Goal: Task Accomplishment & Management: Use online tool/utility

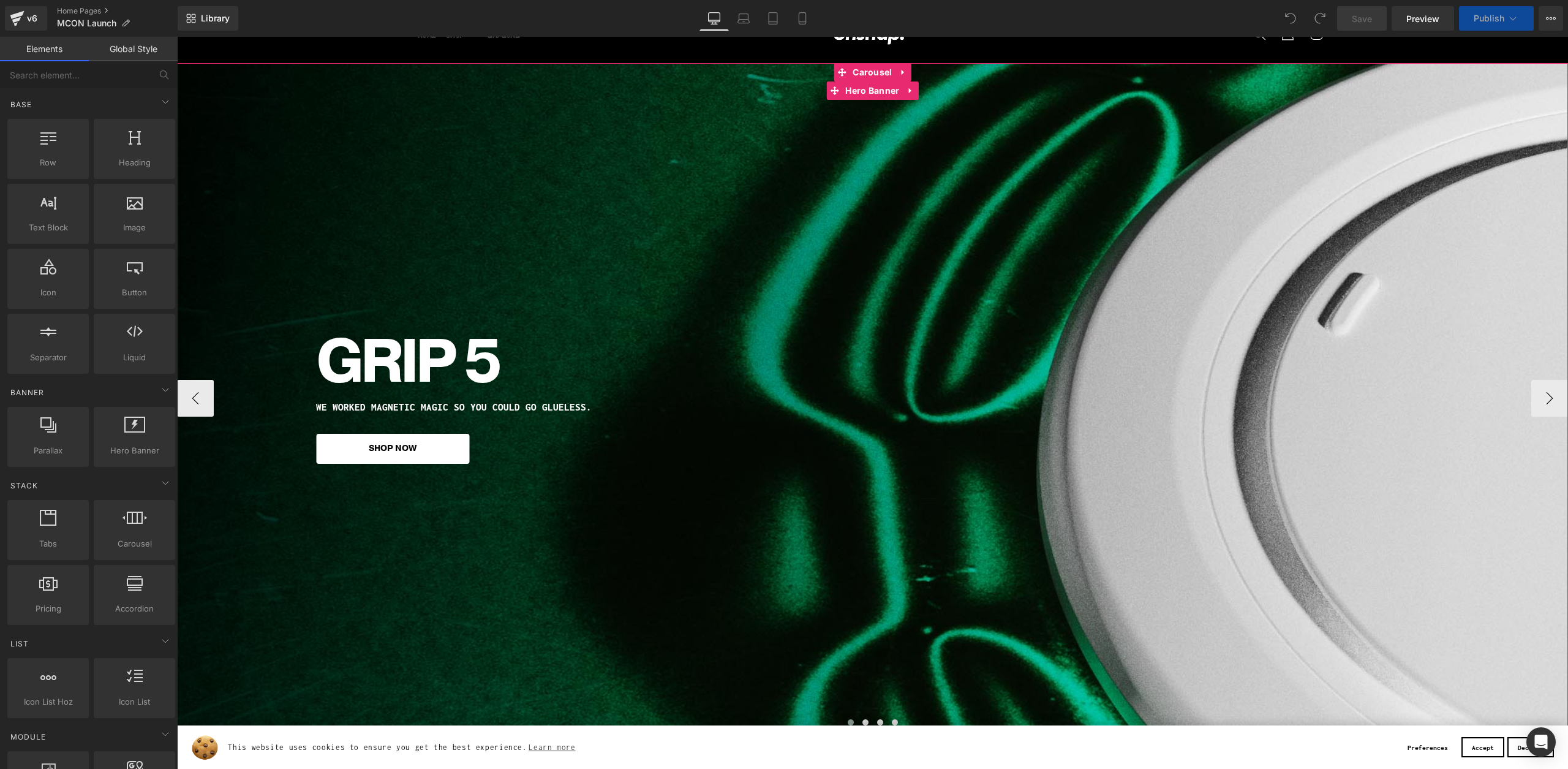
scroll to position [134, 0]
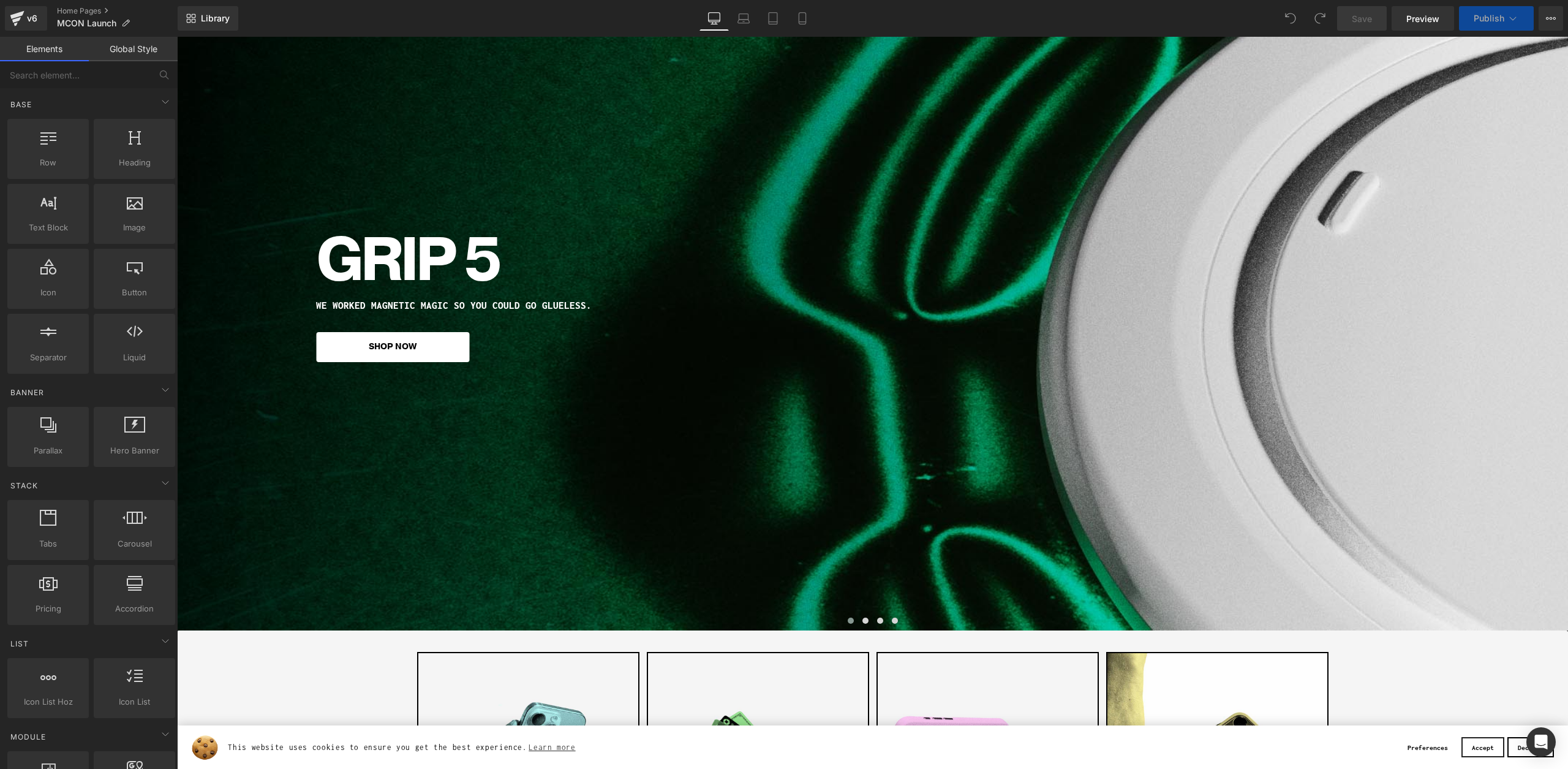
click at [1482, 744] on button "Accept" at bounding box center [1482, 747] width 42 height 21
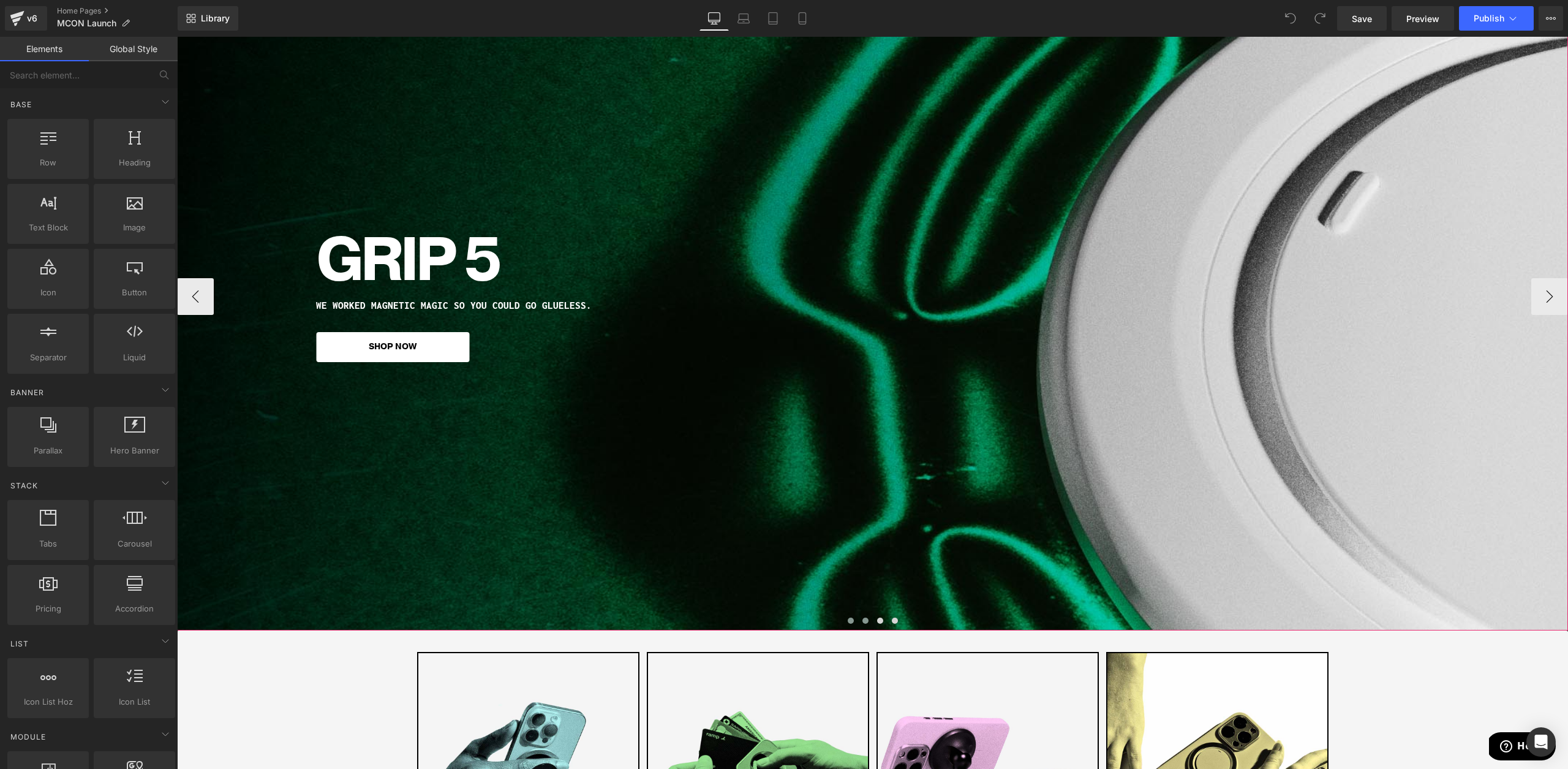
click at [868, 620] on button at bounding box center [865, 620] width 14 height 12
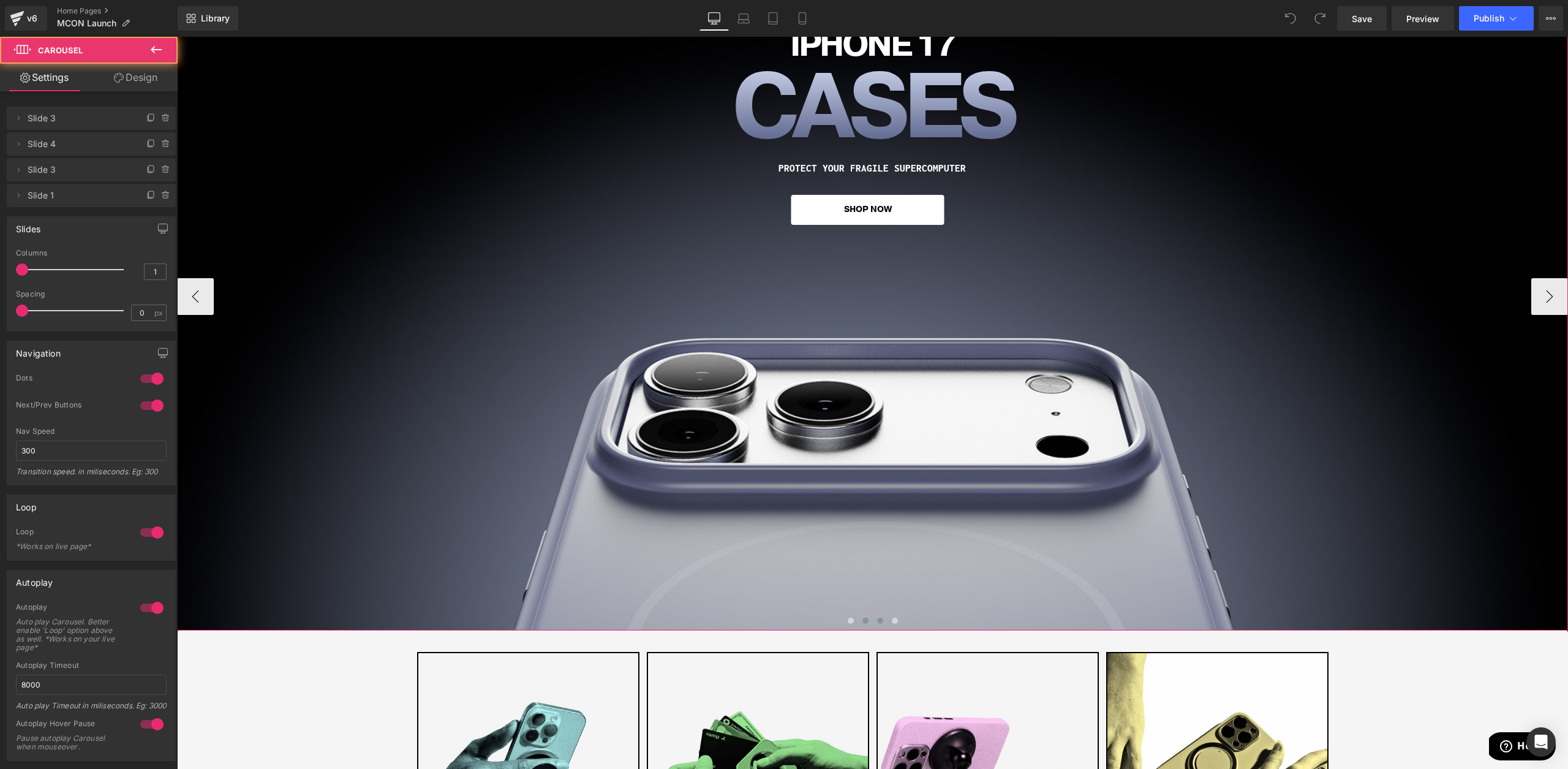
click at [876, 620] on button at bounding box center [880, 620] width 14 height 12
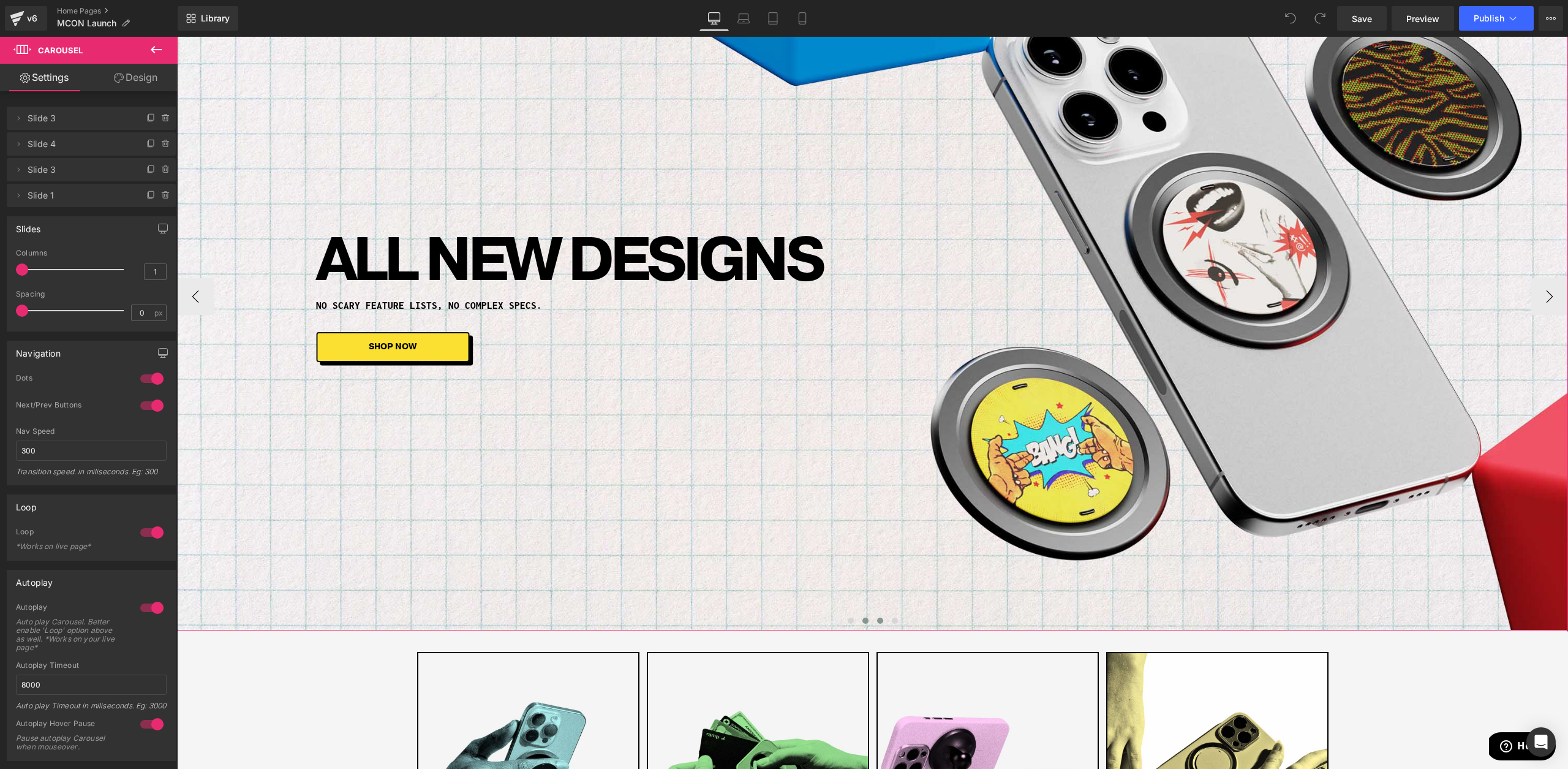
click at [867, 624] on button at bounding box center [865, 620] width 14 height 12
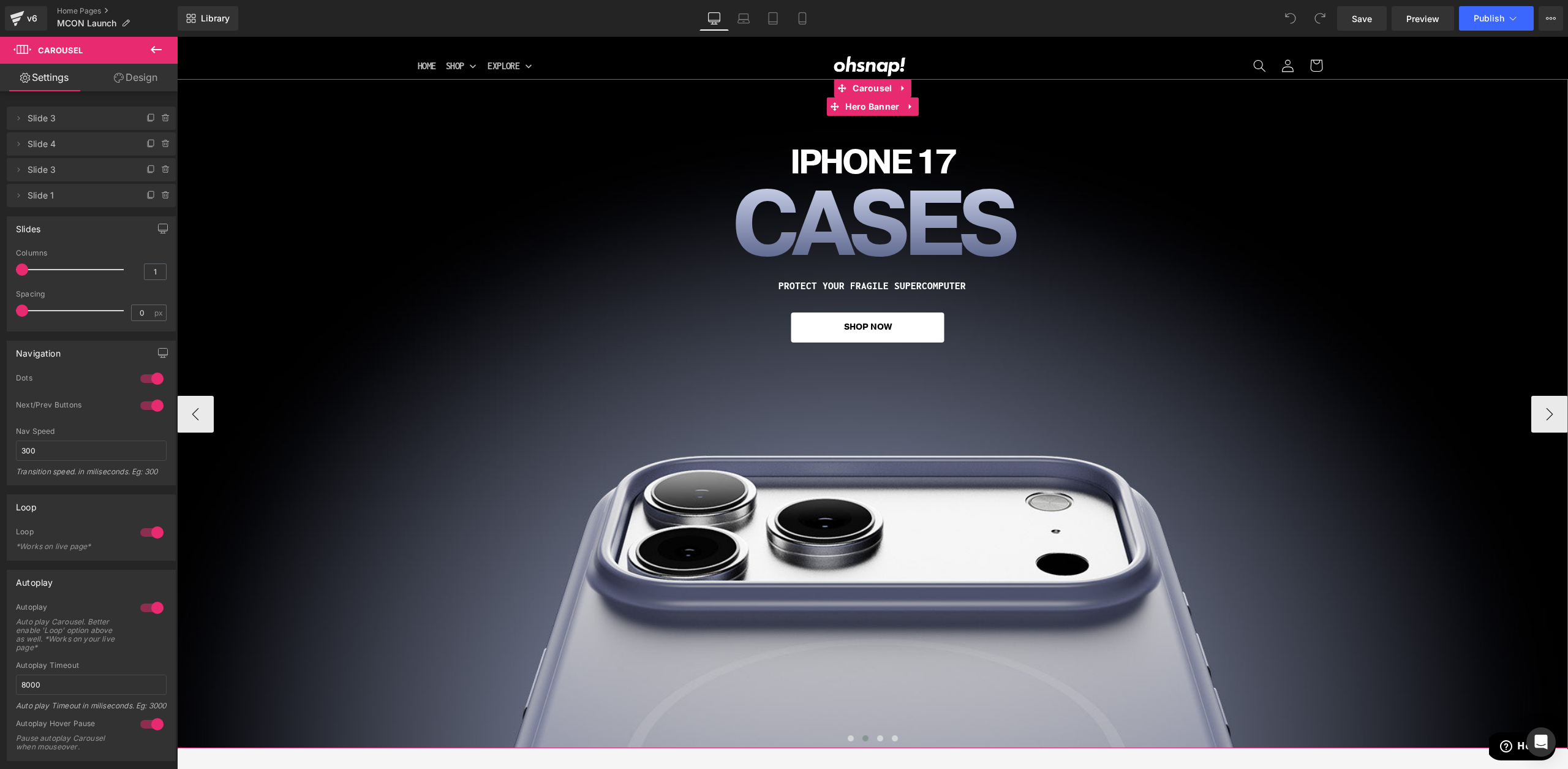
scroll to position [8, 0]
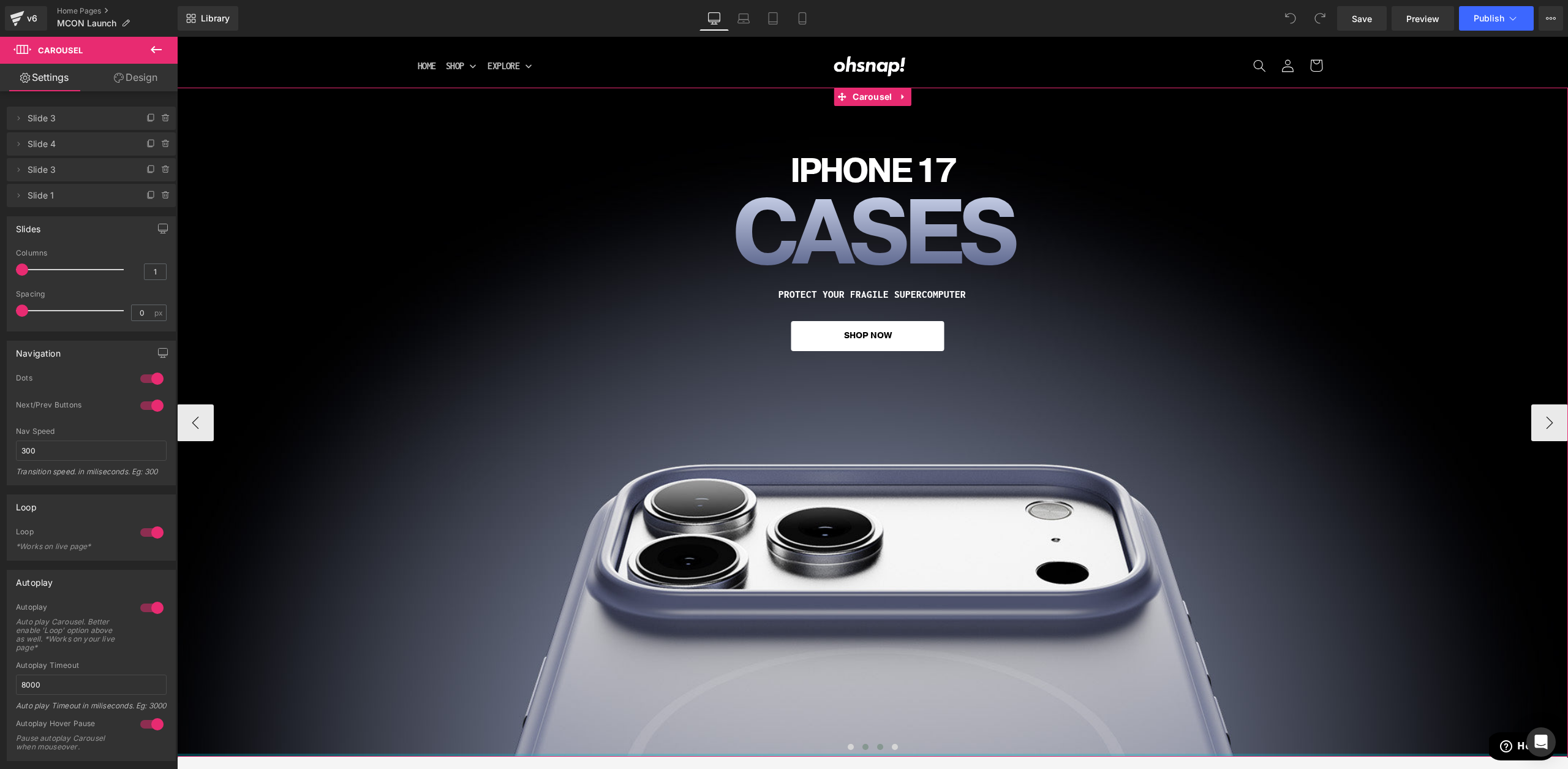
drag, startPoint x: 876, startPoint y: 756, endPoint x: 878, endPoint y: 750, distance: 6.3
click at [876, 756] on div "Grip 5 Heading WE WORKED MAGNETIC MAGIC SO YOU COULD GO GLUELESS. Heading SHOP …" at bounding box center [873, 422] width 1392 height 669
click at [878, 750] on button at bounding box center [880, 746] width 14 height 12
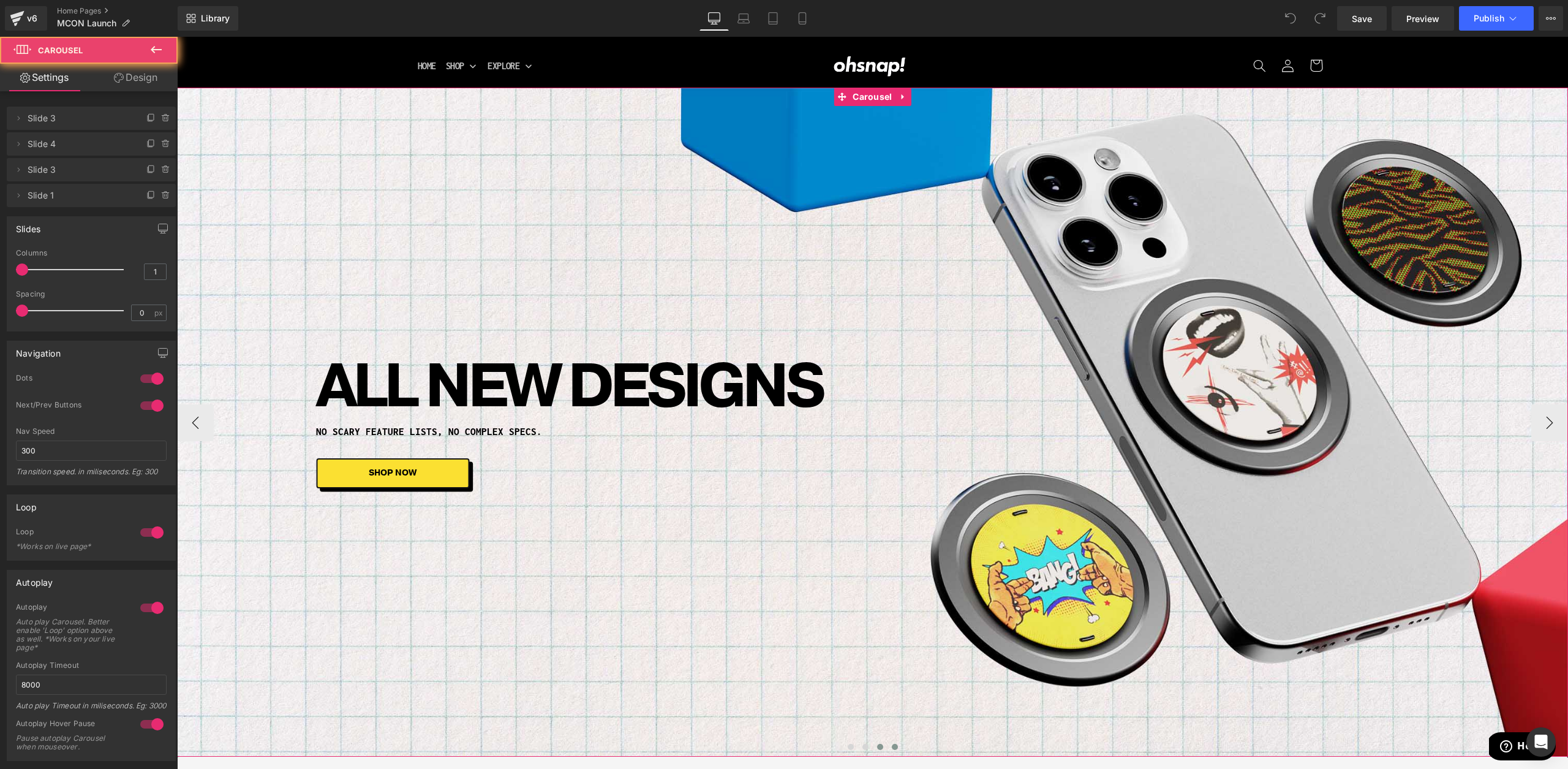
click at [897, 751] on button at bounding box center [895, 746] width 14 height 12
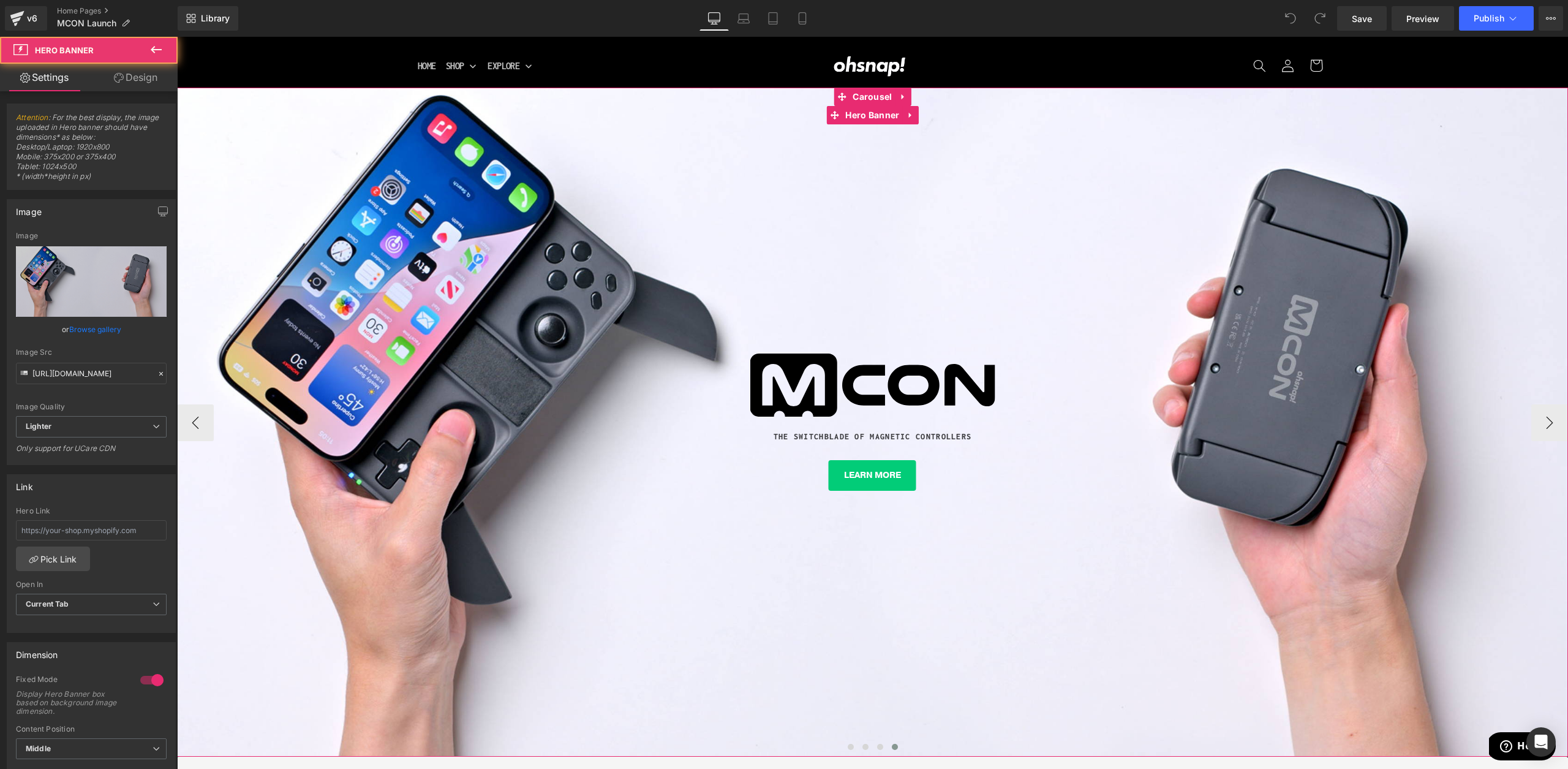
click at [687, 597] on div "Image THE SWITCHBLADE OF MAGNETIC CONTROLLERS Text Block LEARN MORE Button Row" at bounding box center [873, 422] width 1392 height 669
click at [909, 119] on icon at bounding box center [911, 115] width 9 height 9
click at [917, 116] on icon at bounding box center [919, 115] width 9 height 9
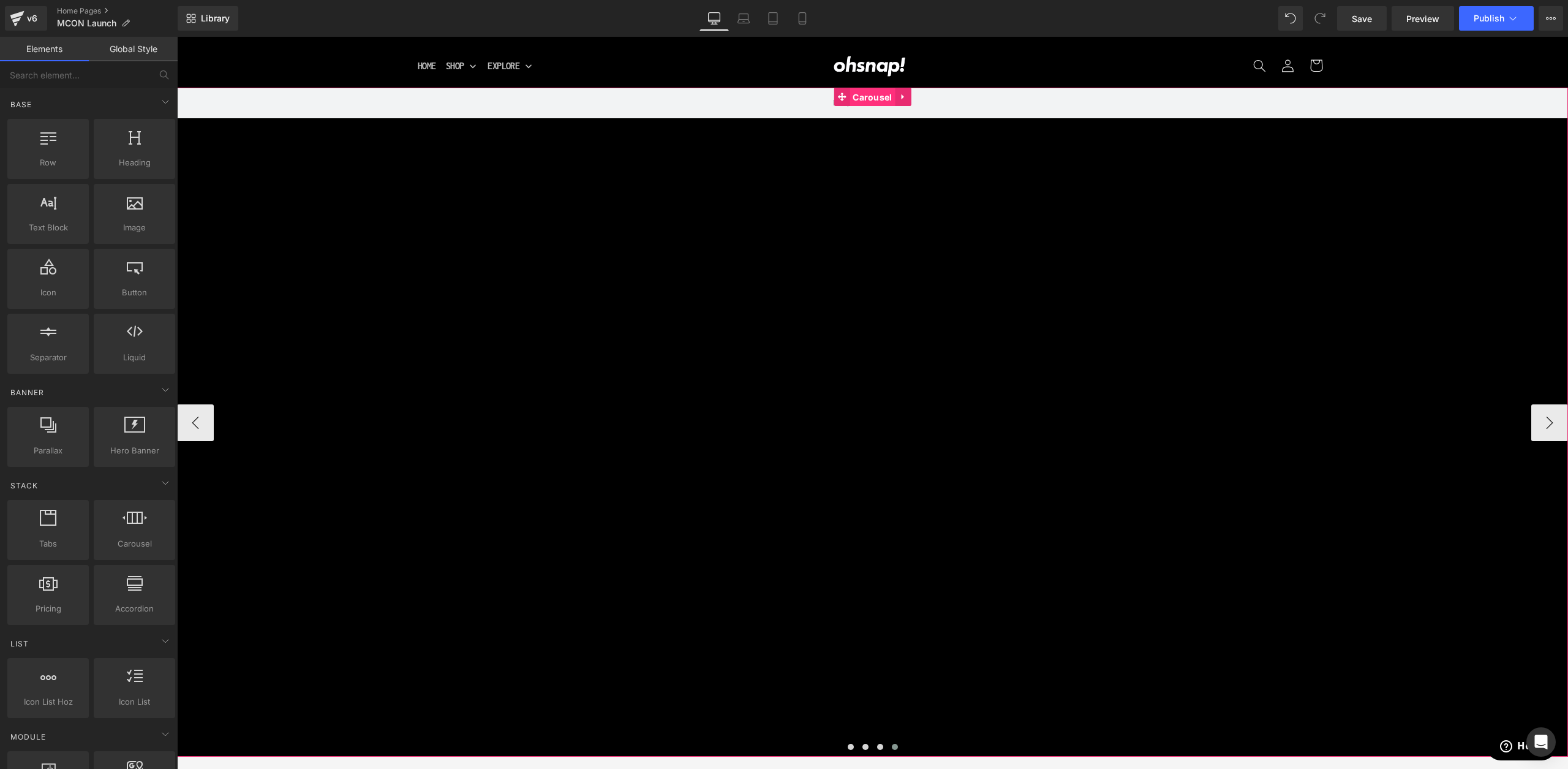
click at [879, 101] on span "Carousel" at bounding box center [872, 97] width 45 height 18
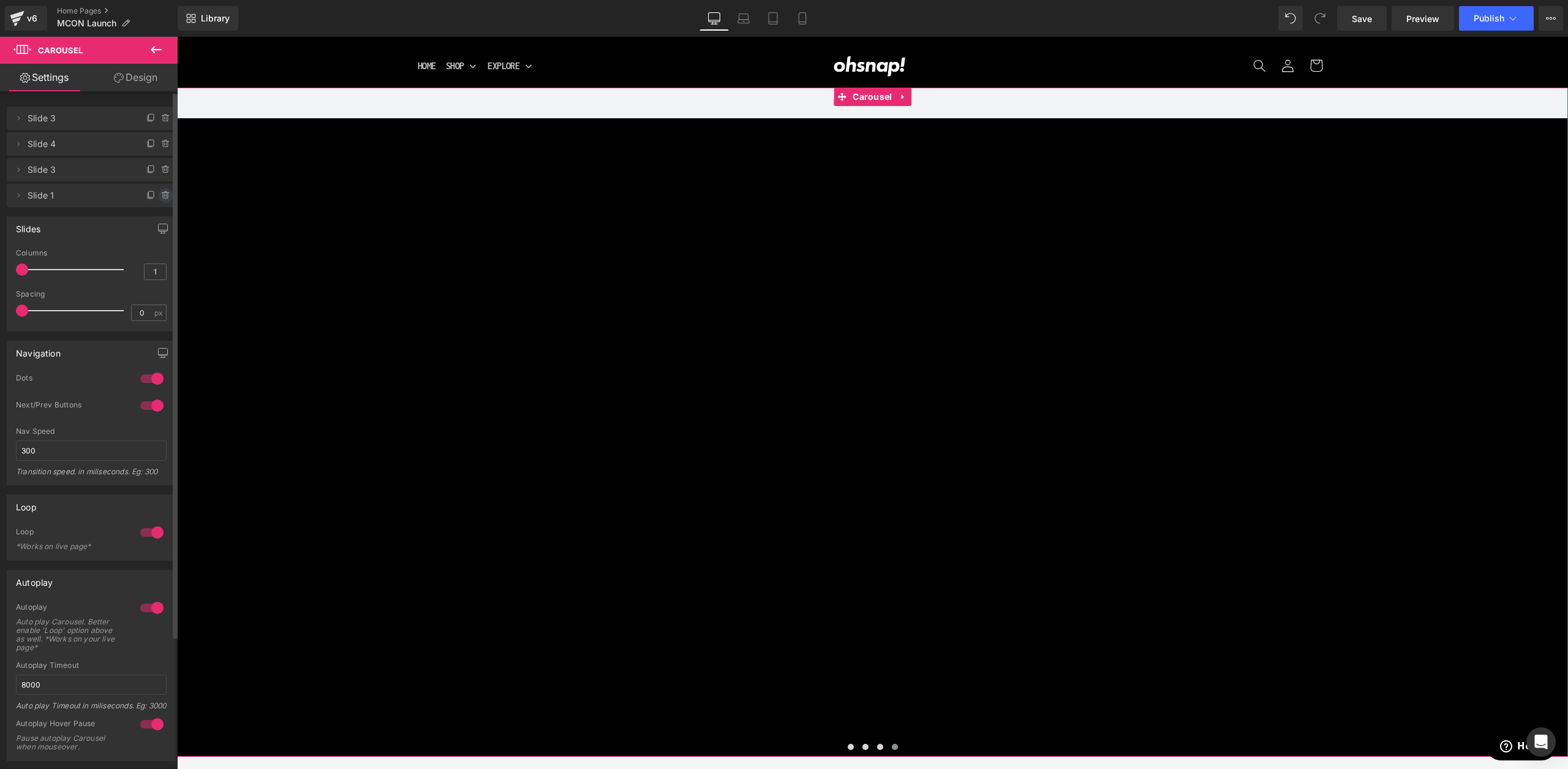
click at [164, 194] on icon at bounding box center [166, 195] width 10 height 10
click at [159, 194] on button "Delete" at bounding box center [153, 195] width 38 height 16
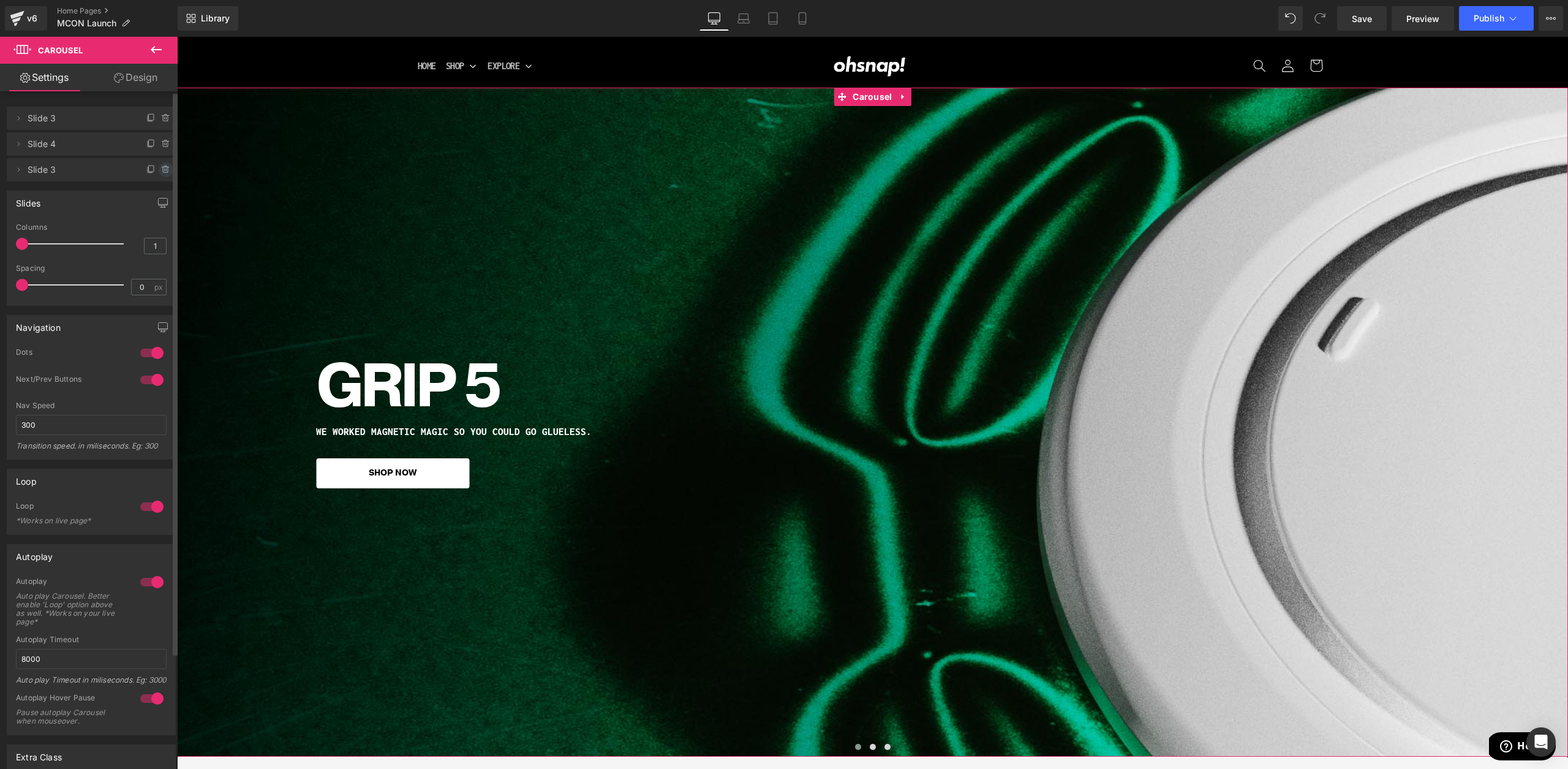
click at [161, 167] on icon at bounding box center [166, 170] width 10 height 10
click at [161, 170] on button "Delete" at bounding box center [153, 170] width 38 height 16
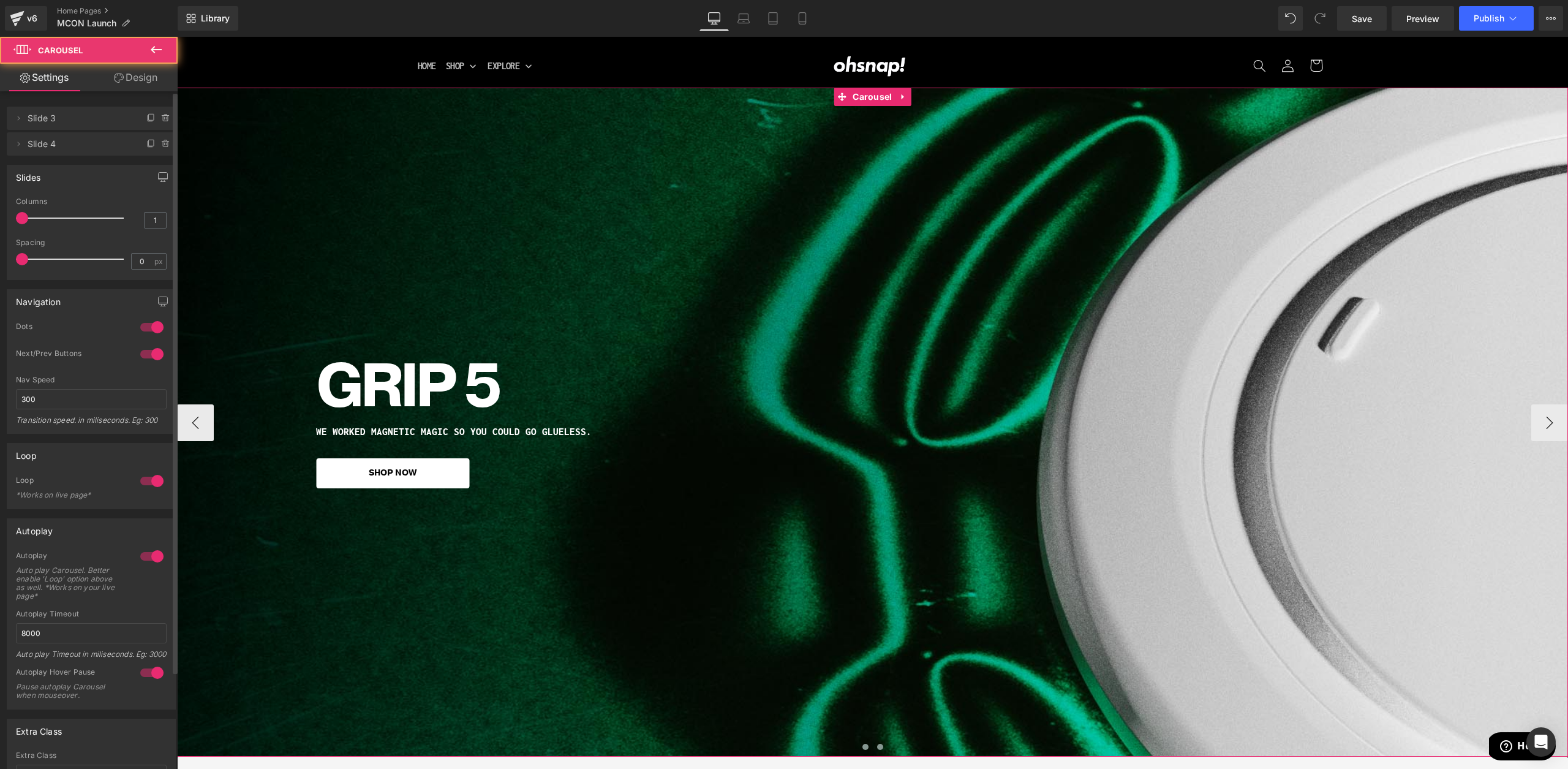
click at [876, 746] on button at bounding box center [880, 746] width 14 height 12
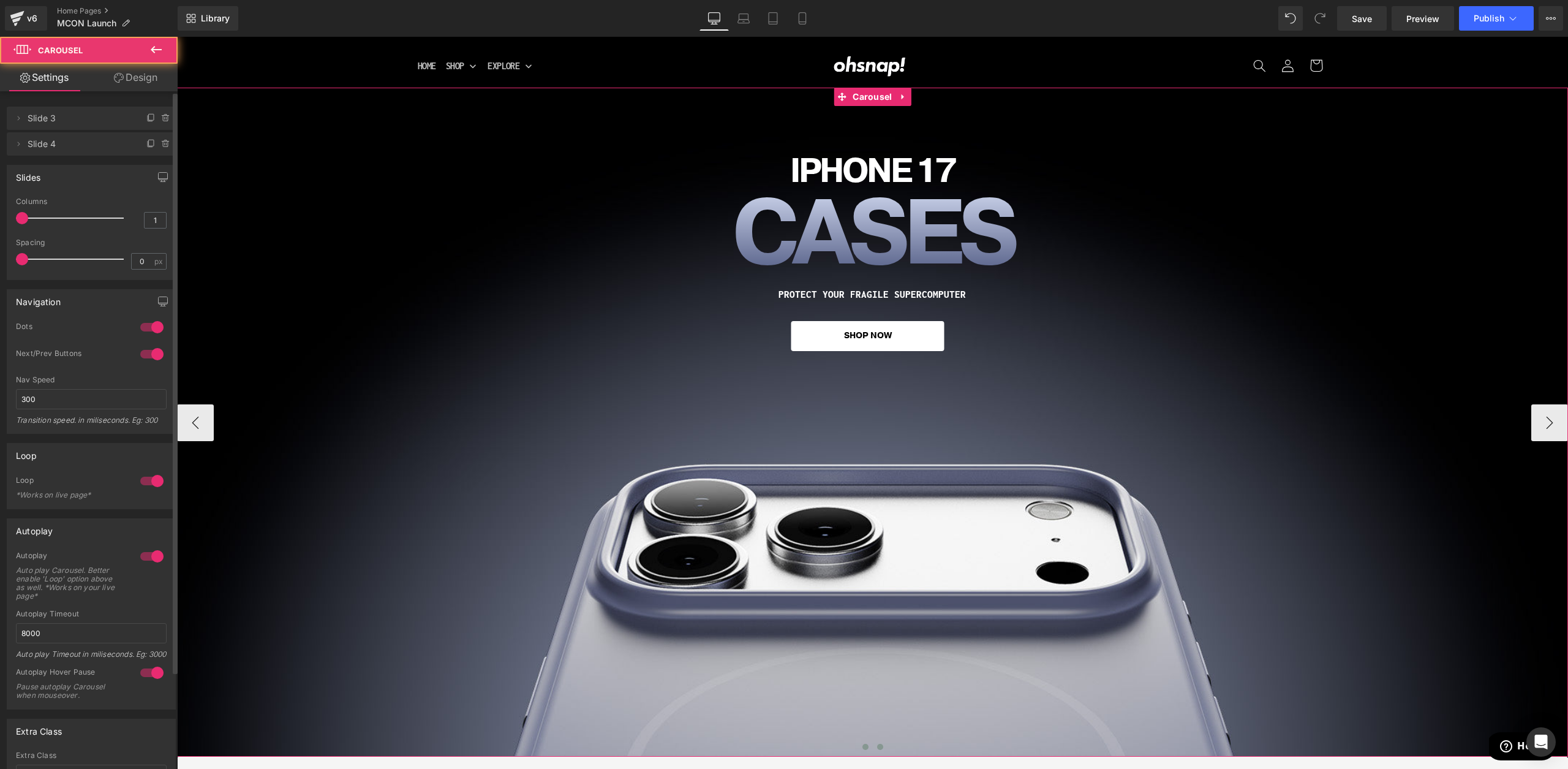
click at [861, 748] on button at bounding box center [865, 746] width 14 height 12
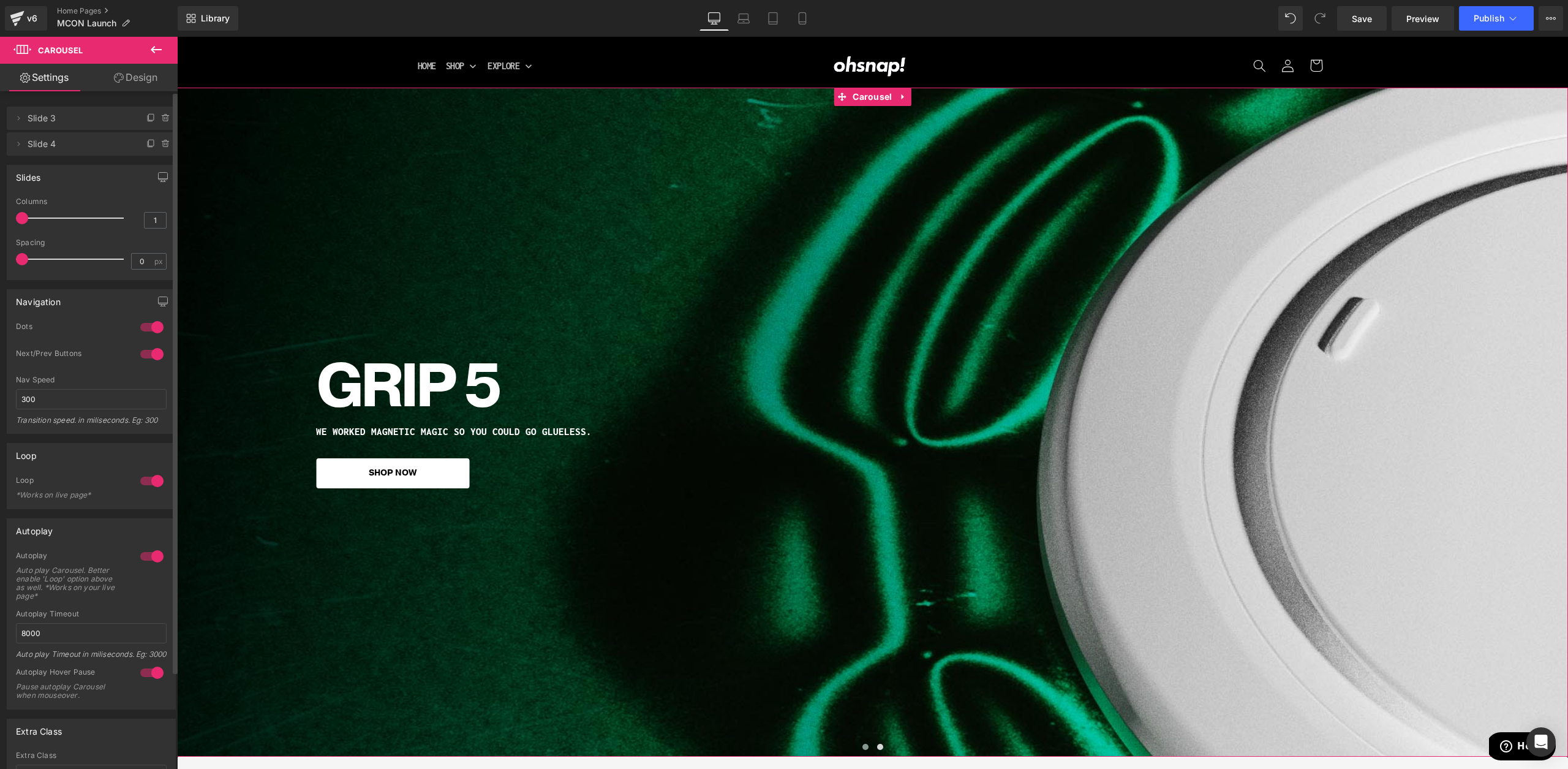
click at [164, 141] on icon at bounding box center [166, 144] width 10 height 10
click at [158, 145] on button "Delete" at bounding box center [153, 144] width 38 height 16
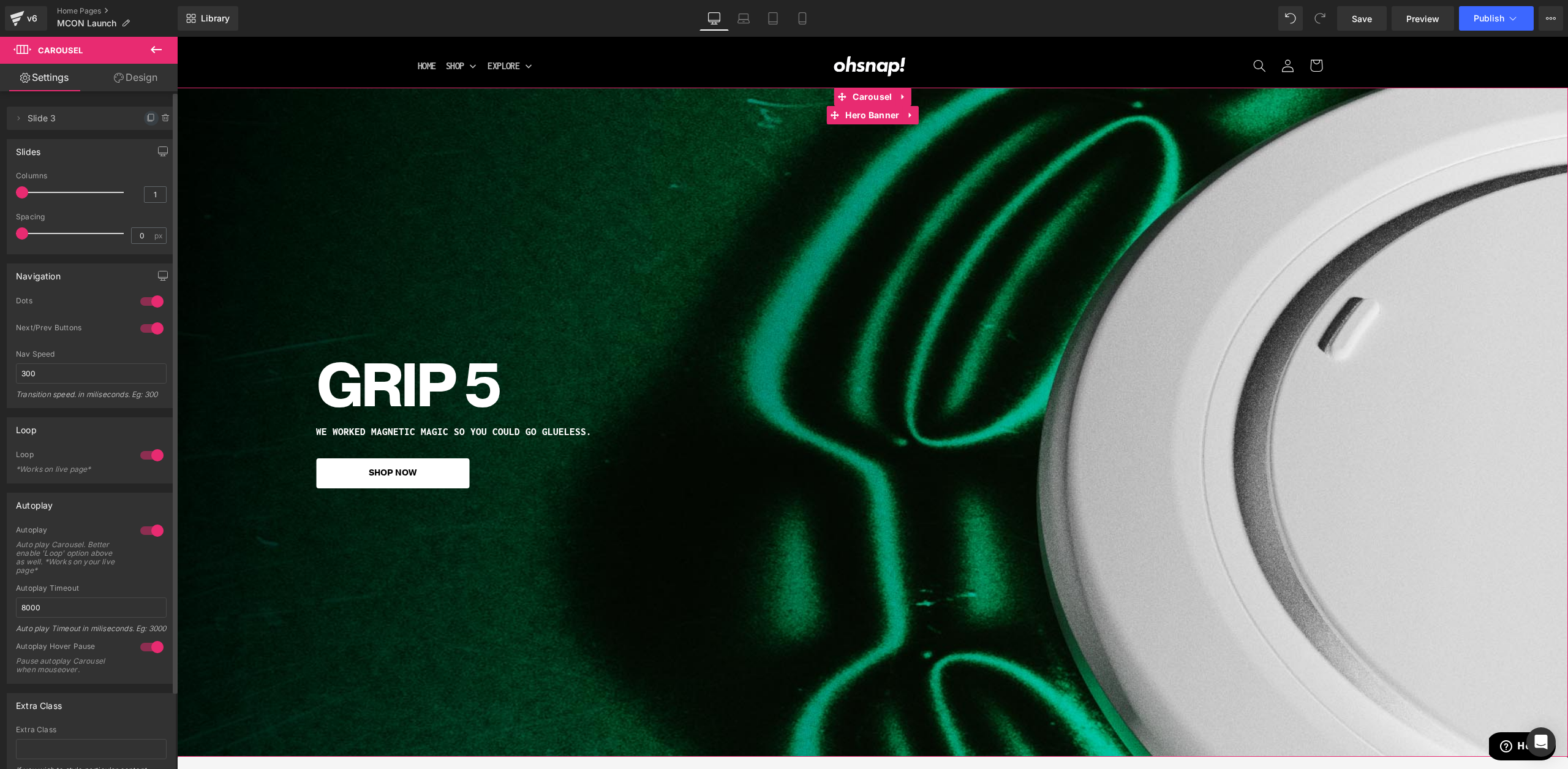
click at [148, 119] on icon at bounding box center [151, 119] width 10 height 10
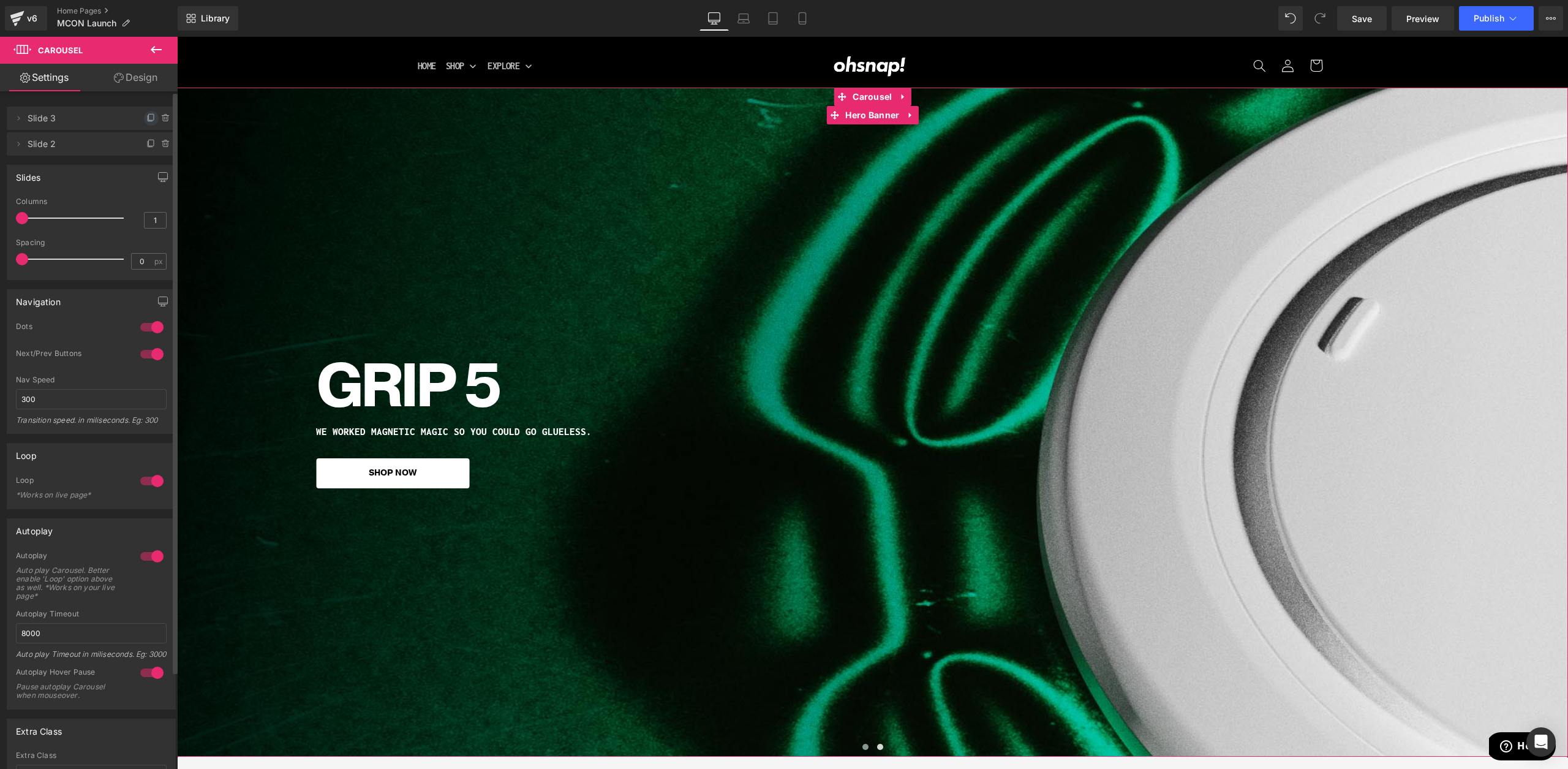
click at [146, 117] on icon at bounding box center [151, 119] width 10 height 10
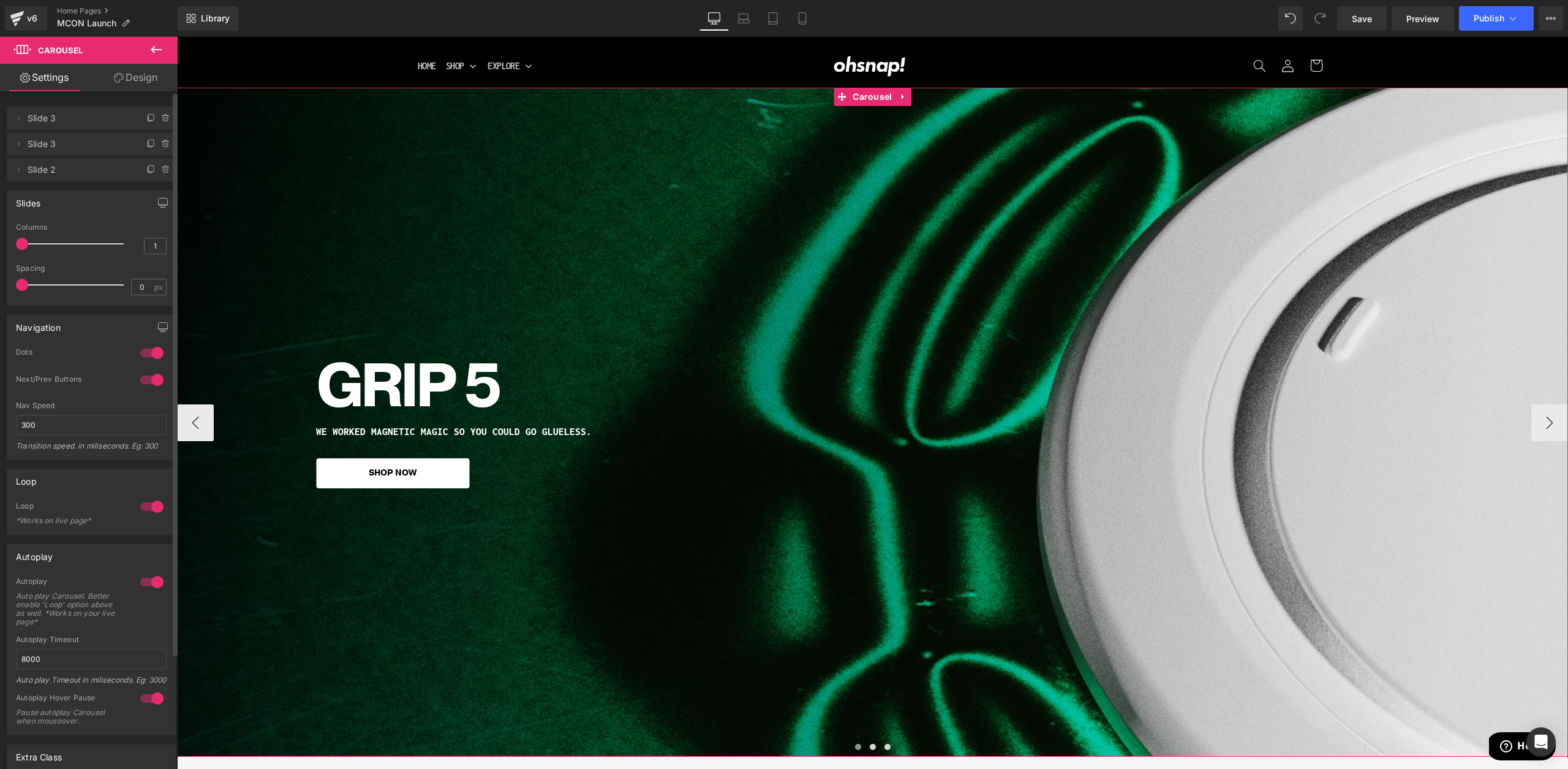
click at [859, 746] on span at bounding box center [858, 747] width 6 height 6
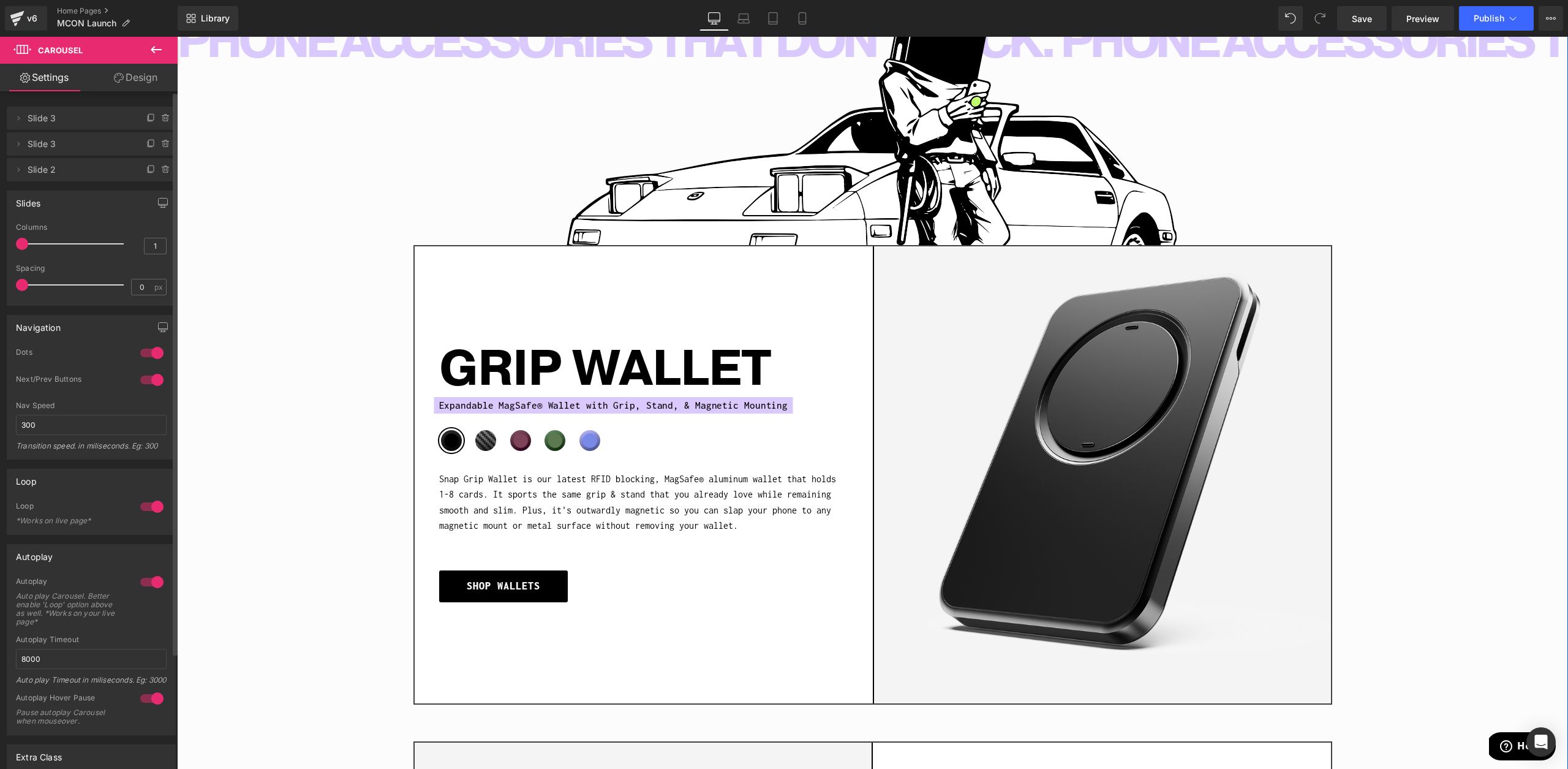
scroll to position [607, 0]
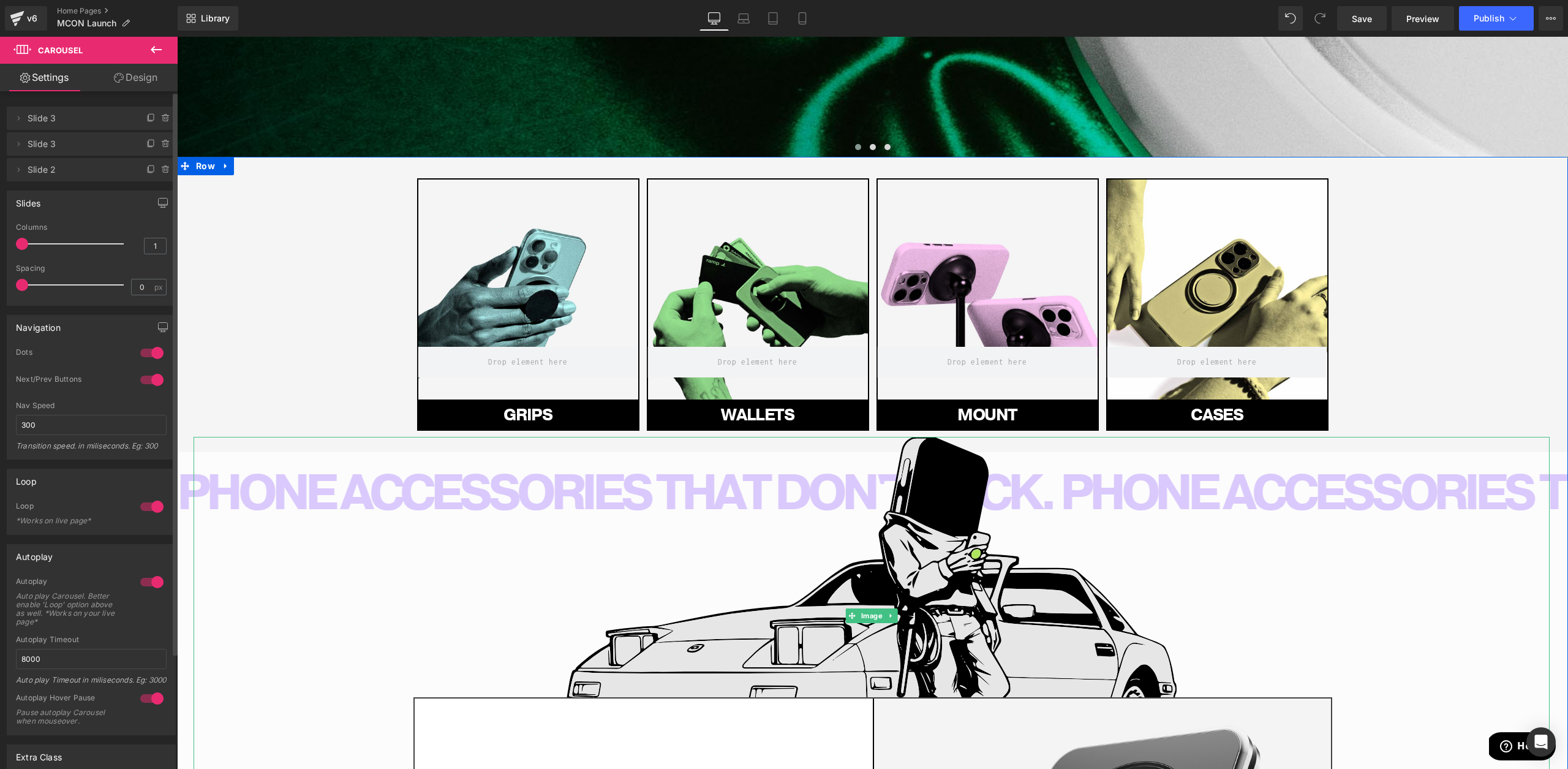
click at [882, 628] on img at bounding box center [872, 616] width 610 height 358
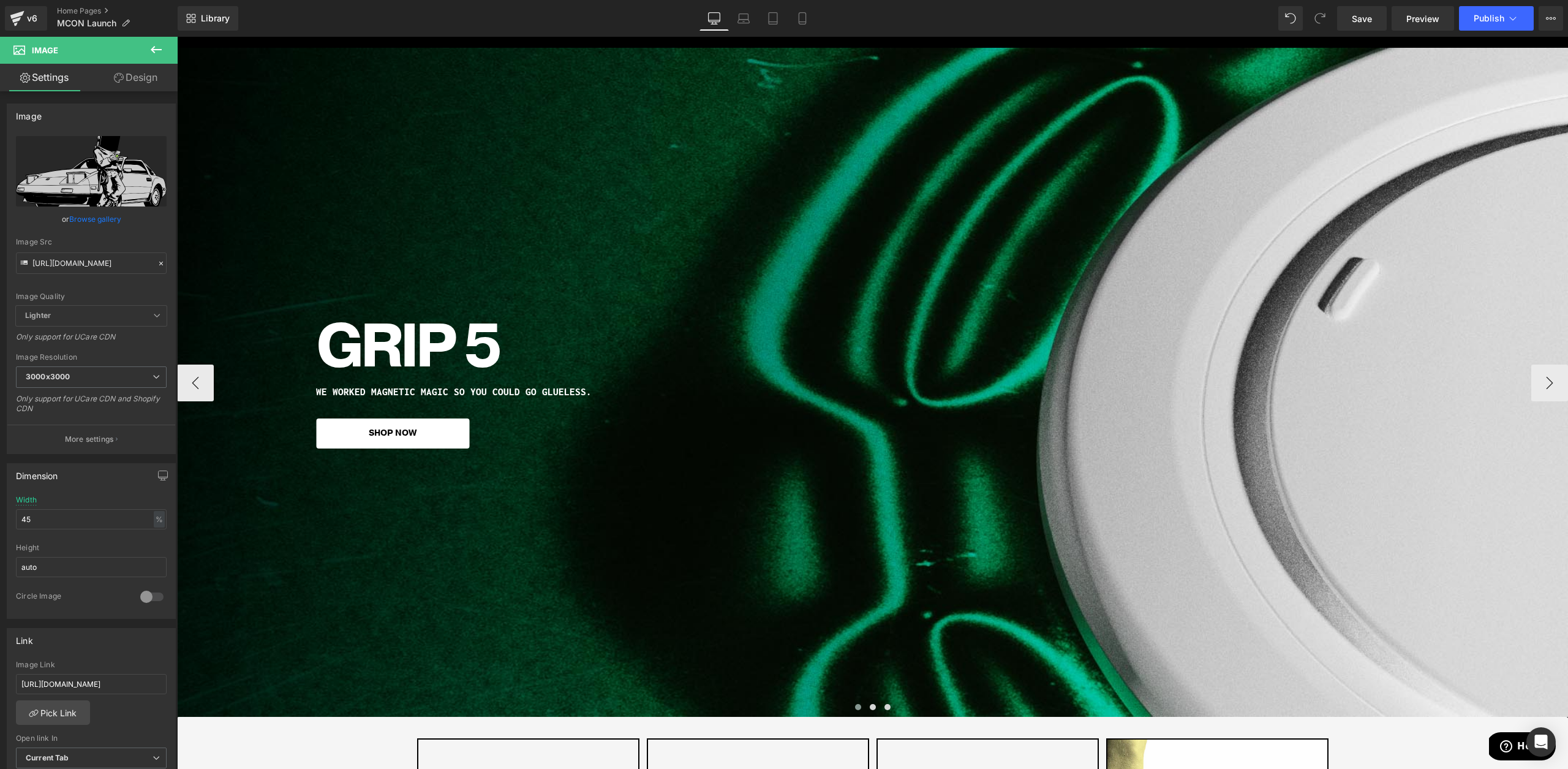
scroll to position [30, 0]
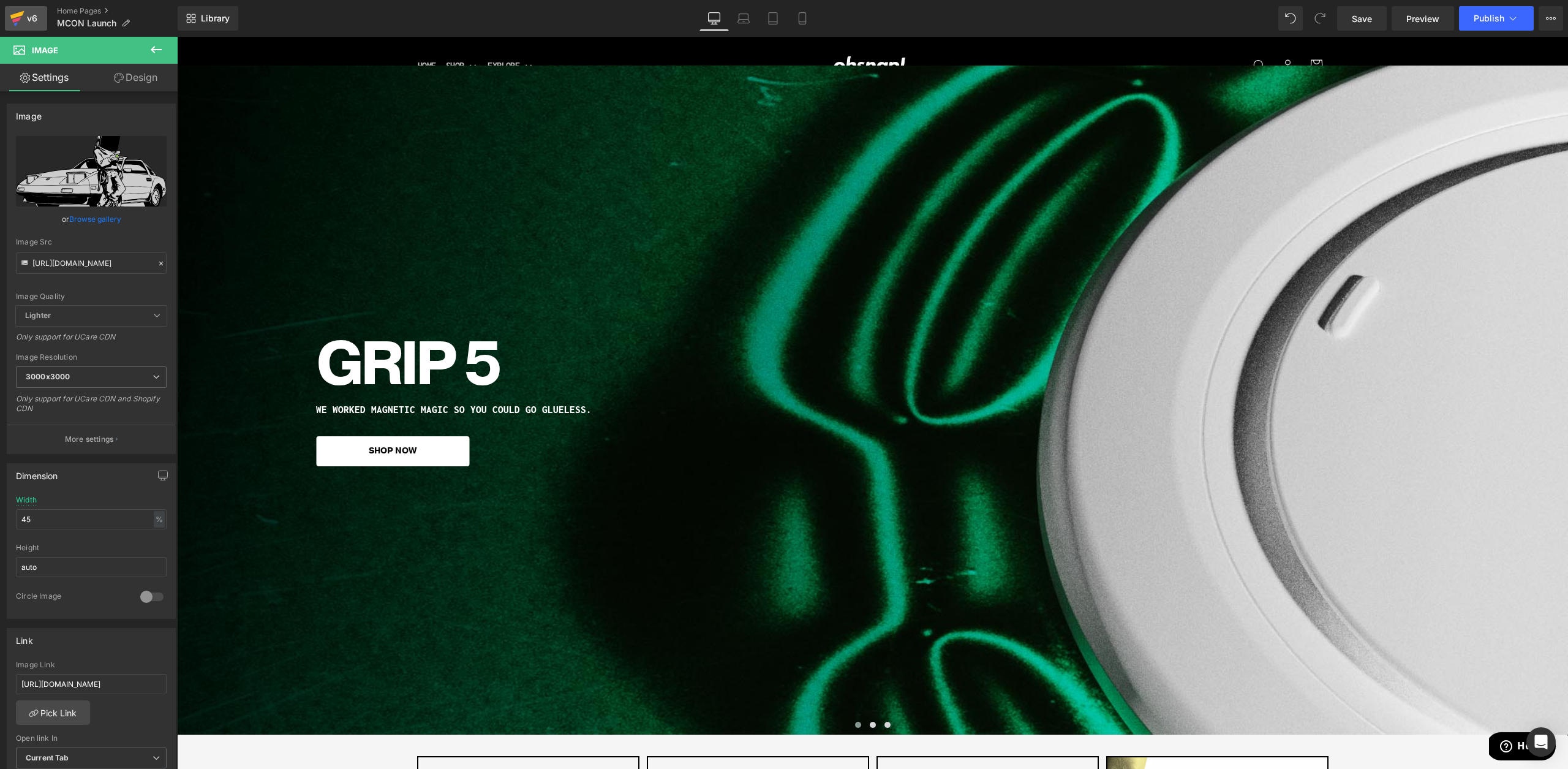
click at [35, 14] on div "v6" at bounding box center [32, 18] width 15 height 16
